Goal: Information Seeking & Learning: Learn about a topic

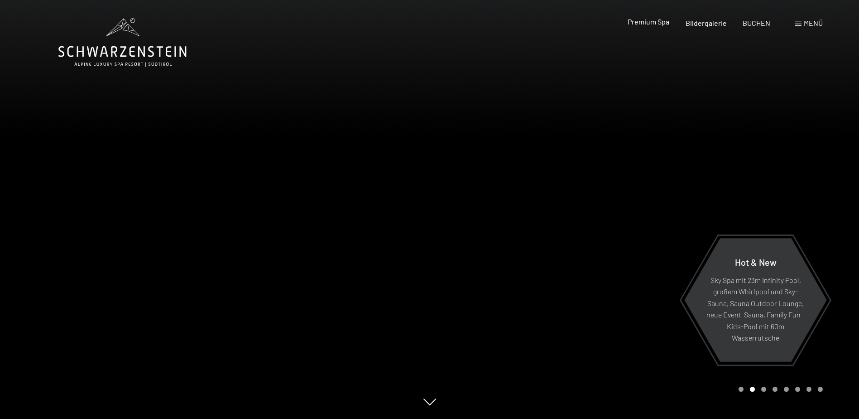
click at [660, 22] on span "Premium Spa" at bounding box center [649, 21] width 42 height 9
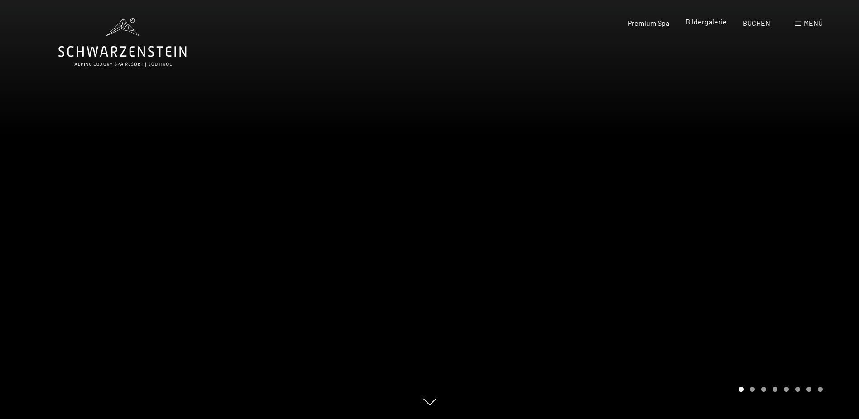
click at [707, 25] on span "Bildergalerie" at bounding box center [706, 21] width 41 height 9
click at [798, 21] on div "Menü" at bounding box center [809, 23] width 28 height 10
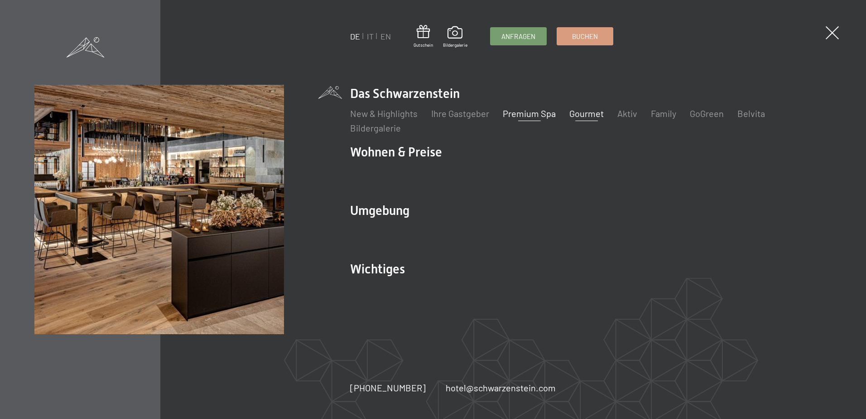
click at [580, 112] on link "Gourmet" at bounding box center [586, 113] width 34 height 11
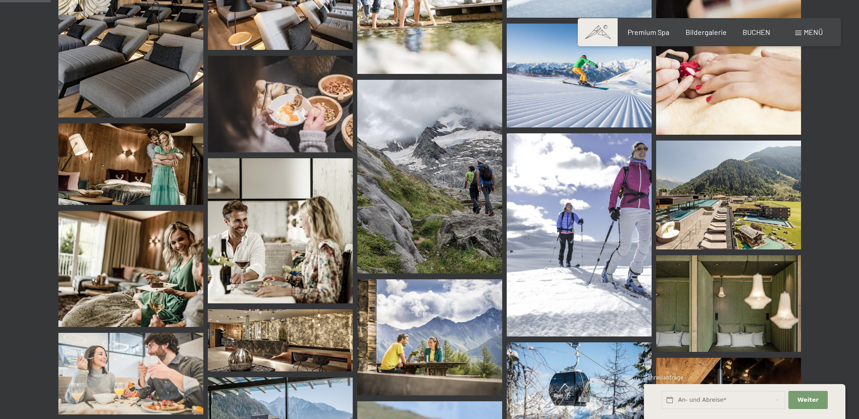
scroll to position [770, 0]
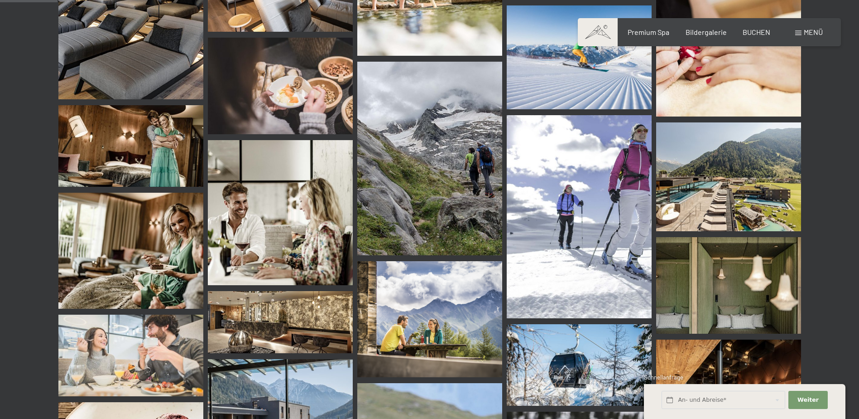
click at [323, 211] on img at bounding box center [280, 212] width 145 height 145
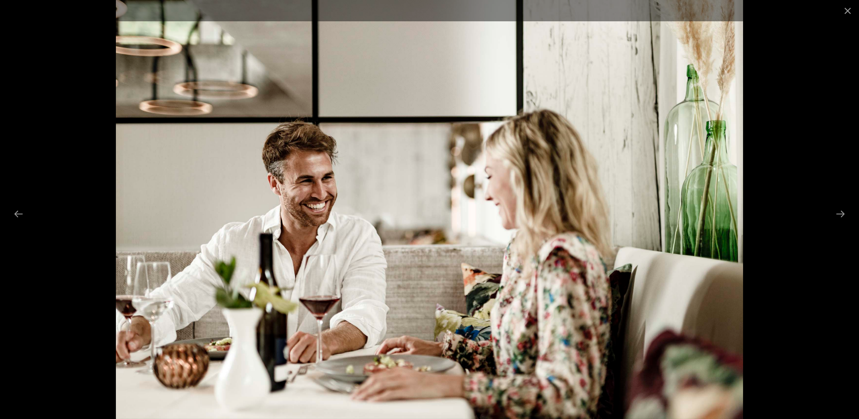
scroll to position [362, 0]
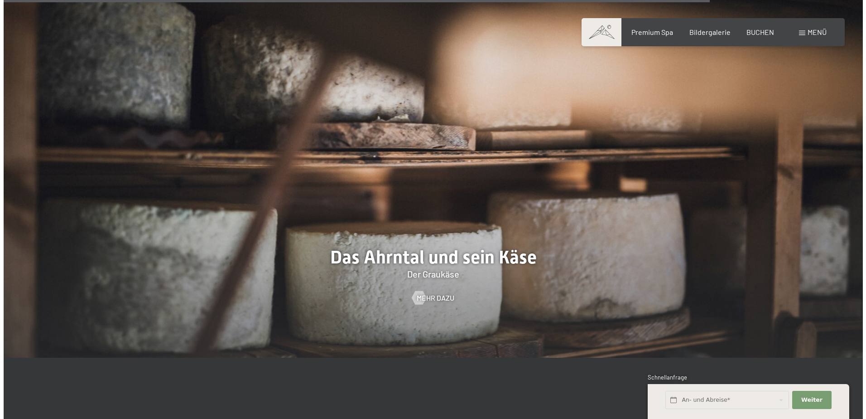
scroll to position [2945, 0]
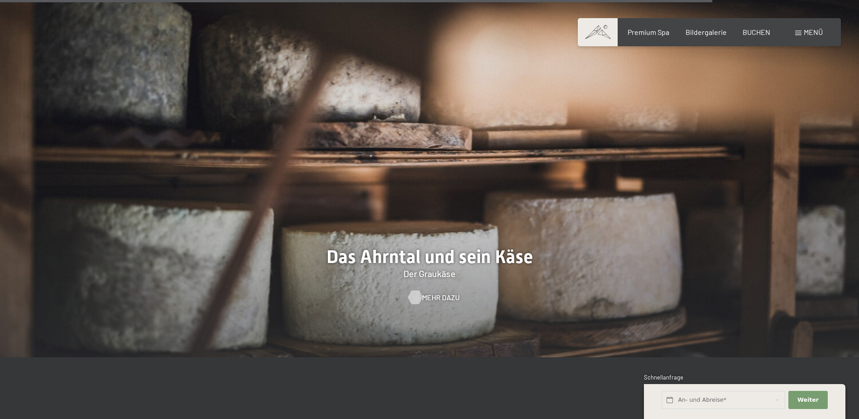
click at [434, 292] on span "Mehr dazu" at bounding box center [441, 297] width 38 height 10
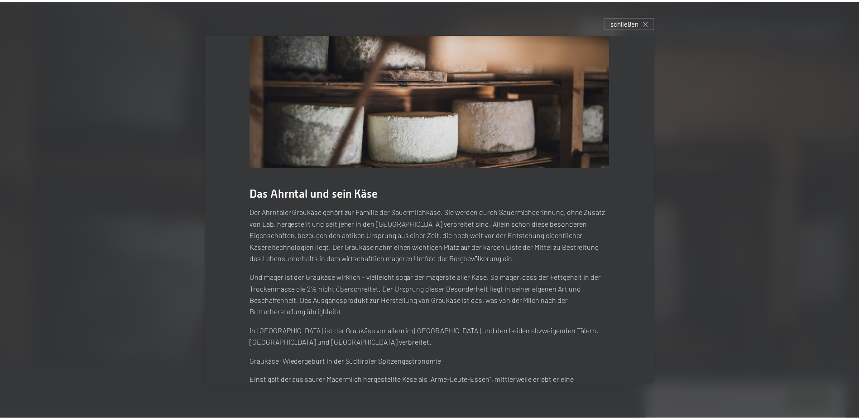
scroll to position [0, 0]
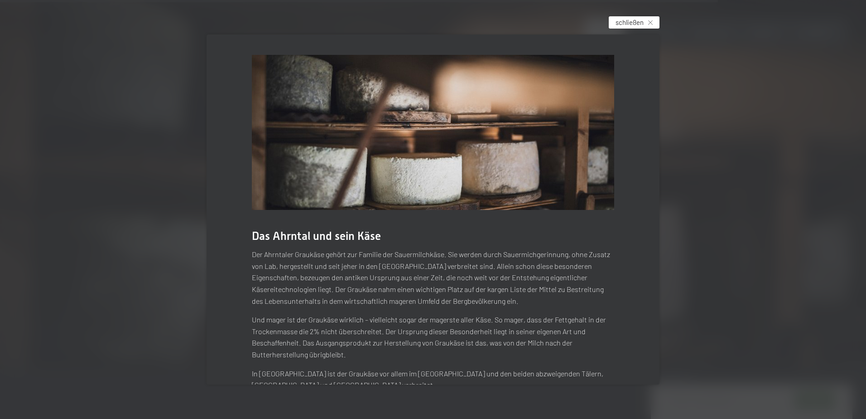
click at [623, 20] on span "schließen" at bounding box center [630, 23] width 28 height 10
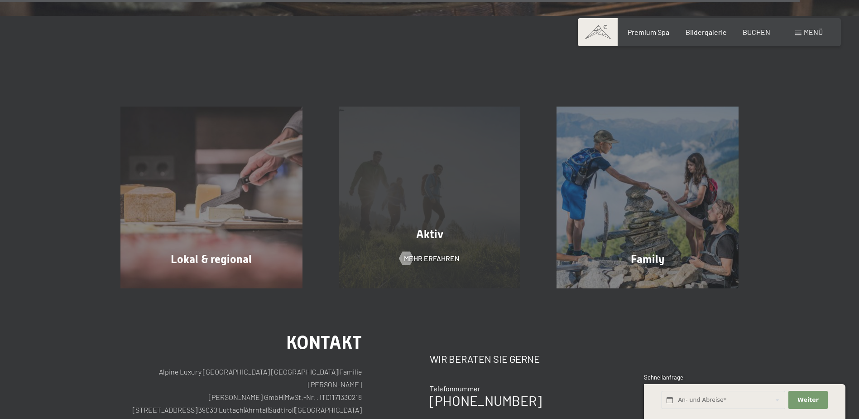
scroll to position [3307, 0]
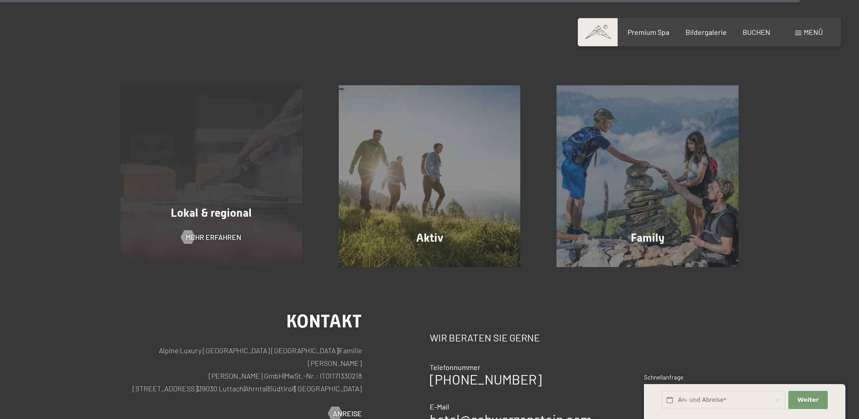
click at [267, 198] on div "Lokal & regional Mehr erfahren" at bounding box center [211, 176] width 218 height 182
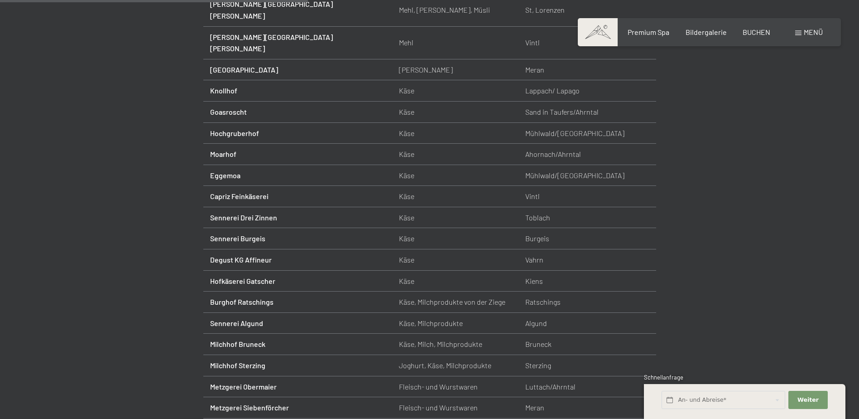
scroll to position [544, 0]
